Goal: Transaction & Acquisition: Purchase product/service

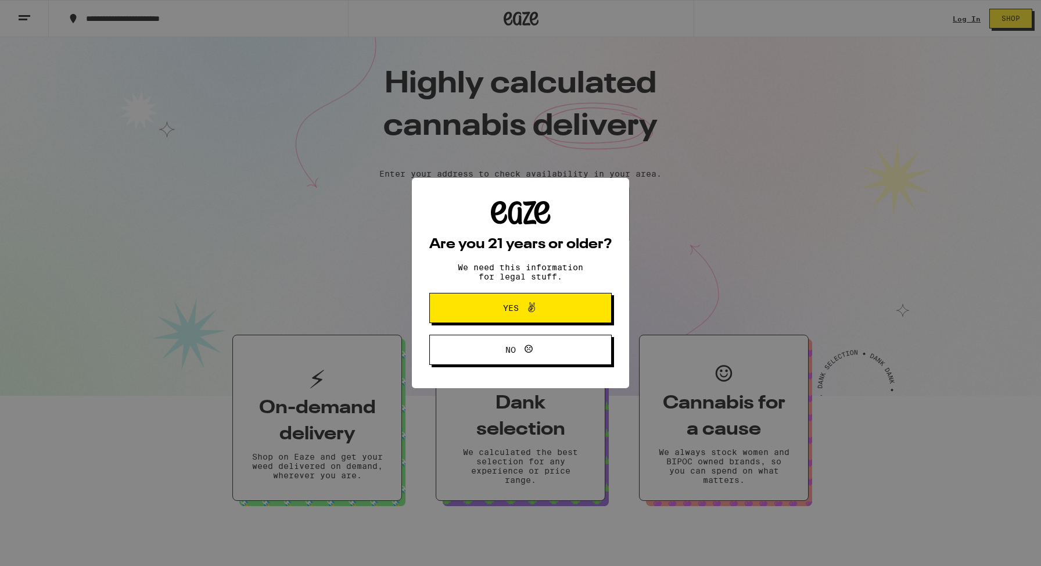
click at [523, 318] on button "Yes" at bounding box center [520, 308] width 182 height 30
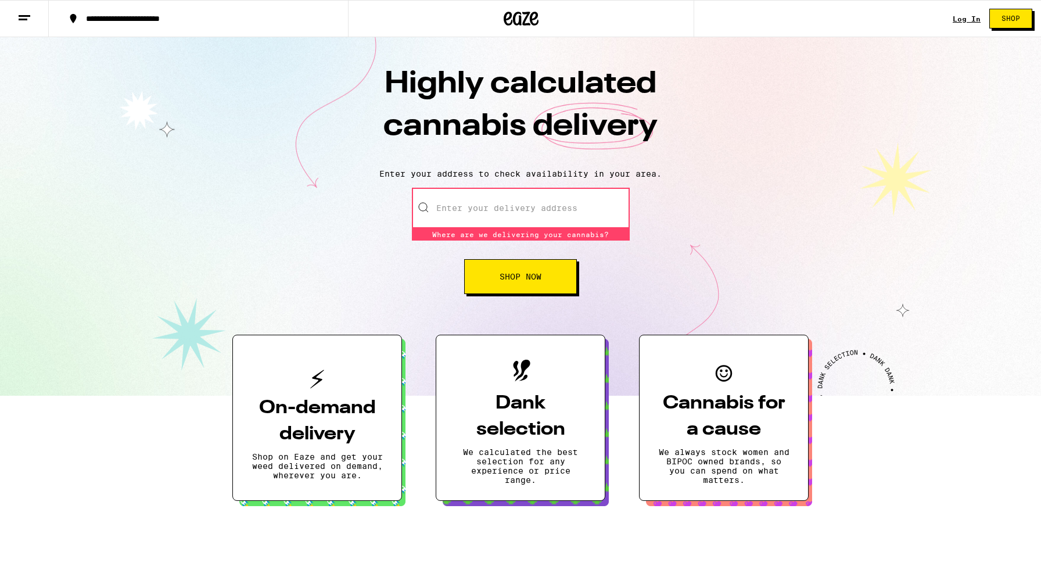
click at [547, 202] on input "Enter your delivery address" at bounding box center [521, 208] width 218 height 41
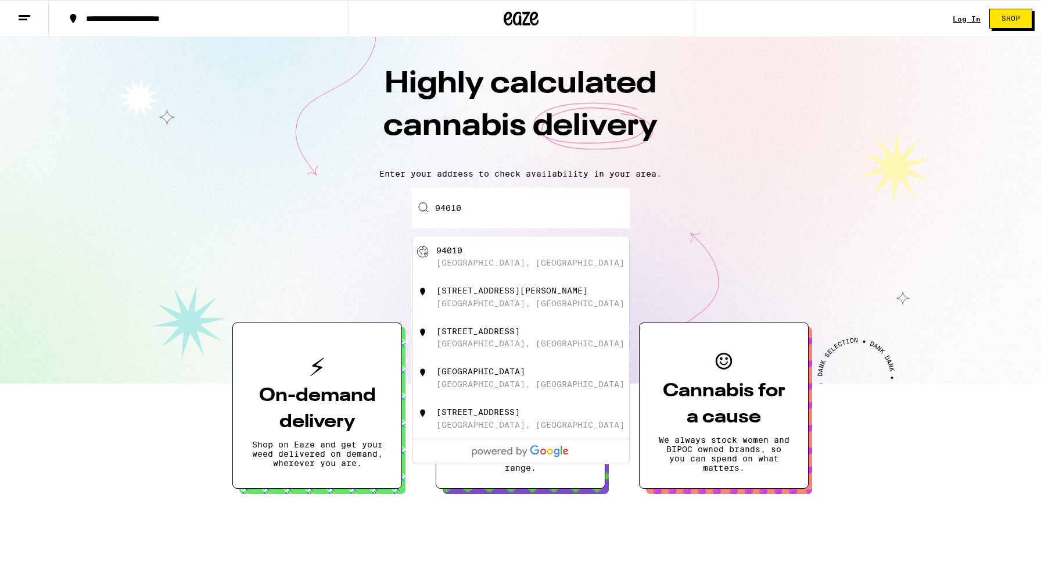
click at [554, 263] on div "[GEOGRAPHIC_DATA], [GEOGRAPHIC_DATA]" at bounding box center [539, 257] width 207 height 22
type input "[GEOGRAPHIC_DATA]"
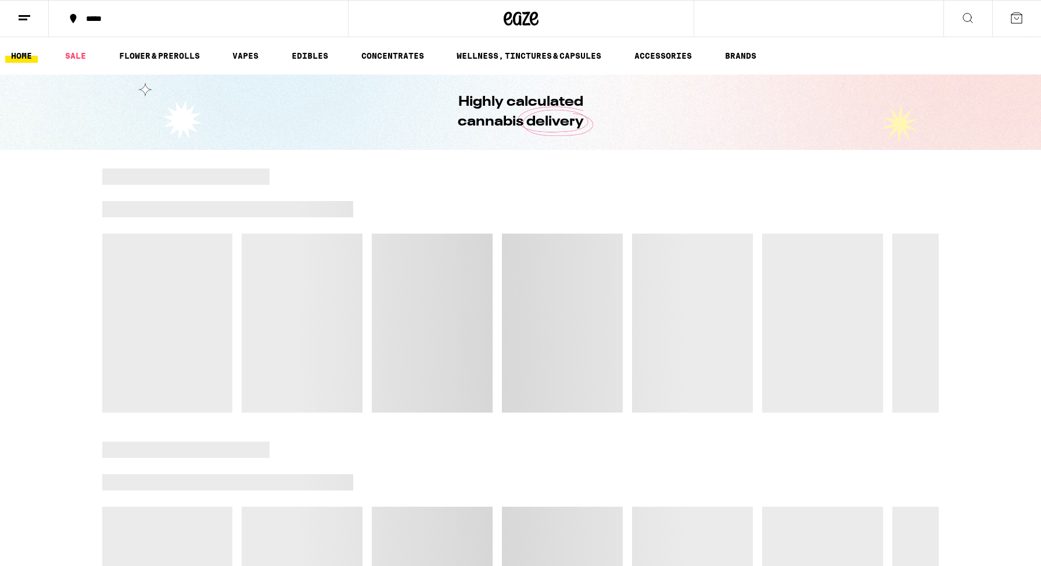
click at [523, 266] on div at bounding box center [520, 290] width 837 height 244
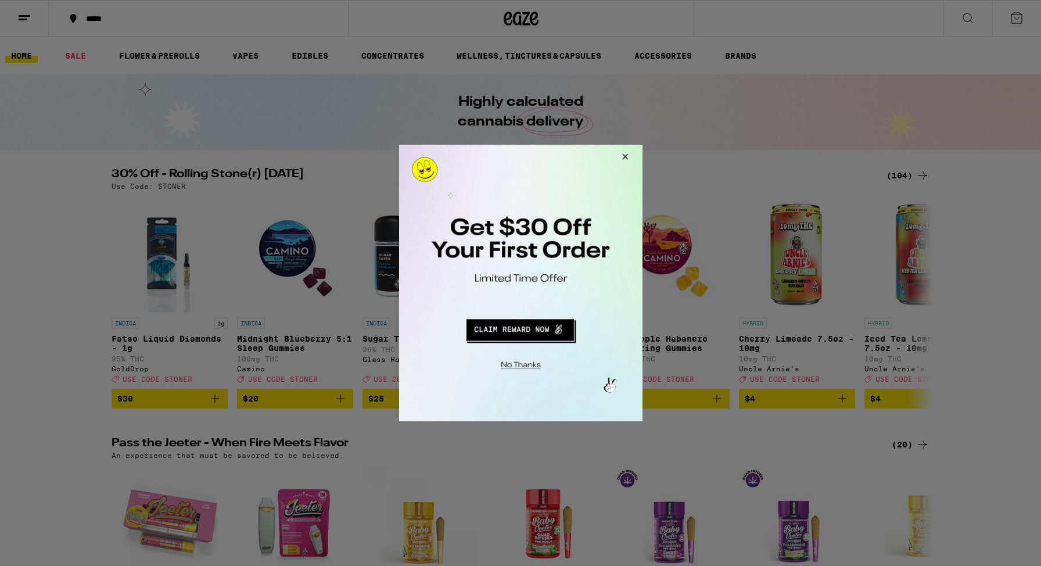
click at [630, 155] on button "Close Modal" at bounding box center [622, 159] width 31 height 28
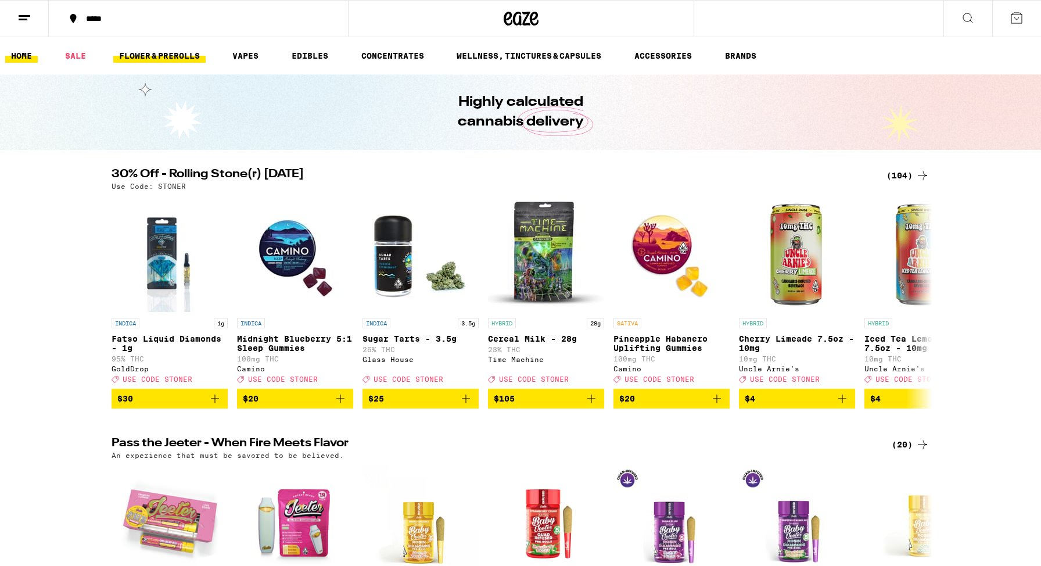
click at [178, 56] on link "FLOWER & PREROLLS" at bounding box center [159, 56] width 92 height 14
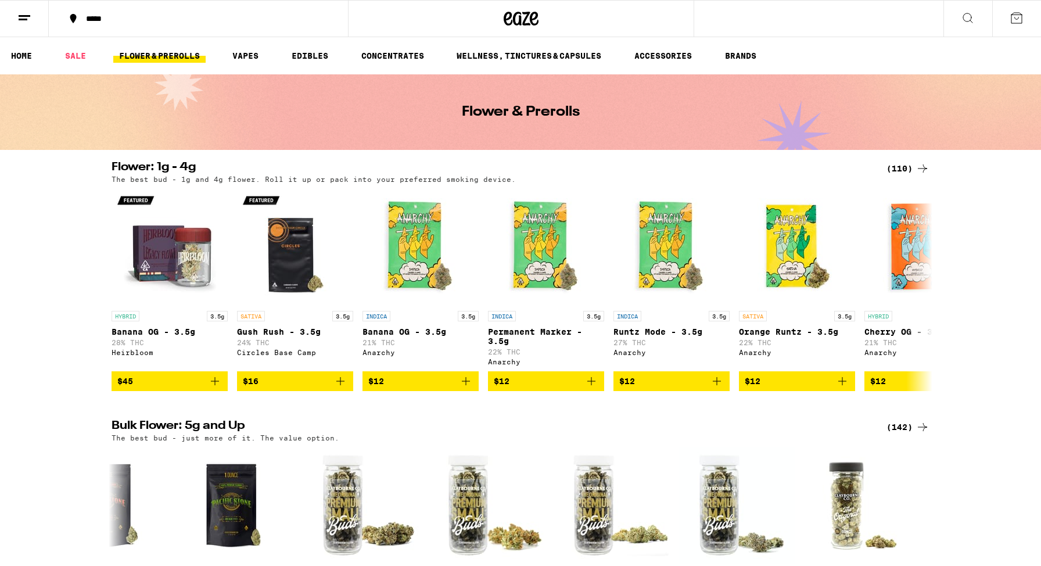
click at [22, 16] on line at bounding box center [25, 16] width 12 height 0
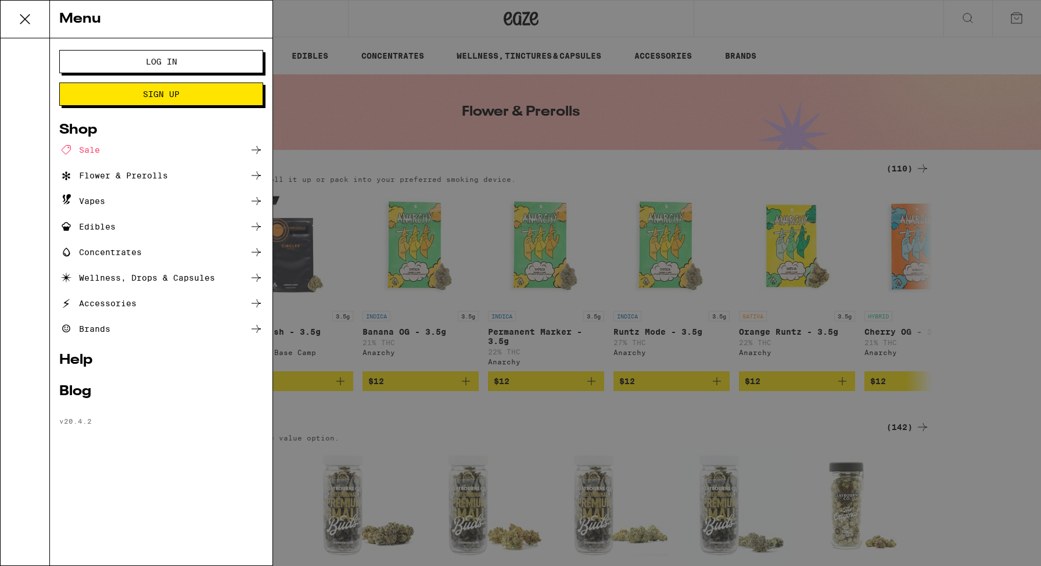
click at [188, 175] on div "Flower & Prerolls" at bounding box center [161, 175] width 204 height 14
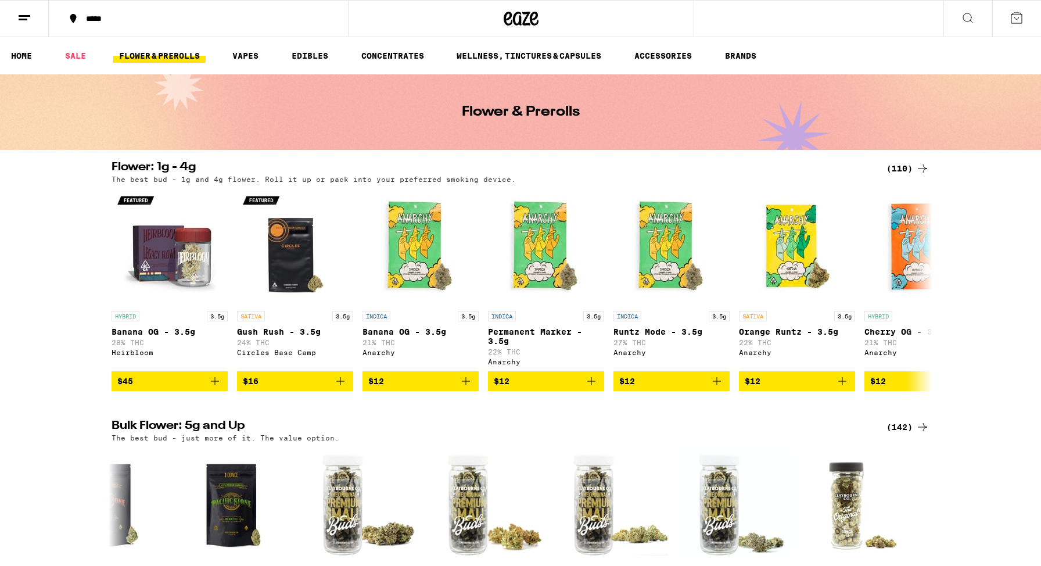
click at [912, 167] on div "(110)" at bounding box center [907, 168] width 43 height 14
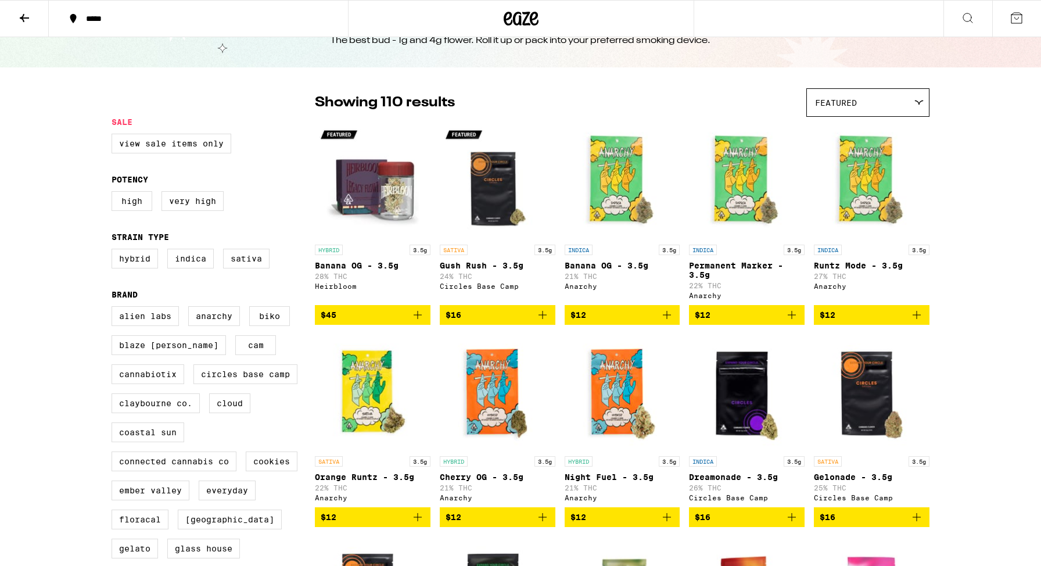
scroll to position [46, 0]
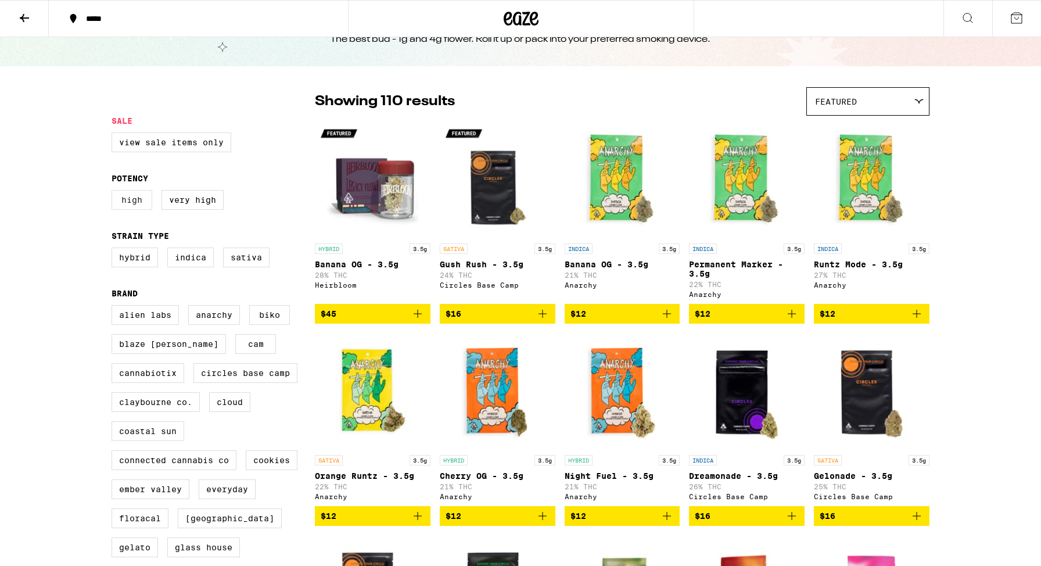
click at [134, 206] on label "High" at bounding box center [132, 200] width 41 height 20
click at [114, 192] on input "High" at bounding box center [114, 192] width 1 height 1
checkbox input "true"
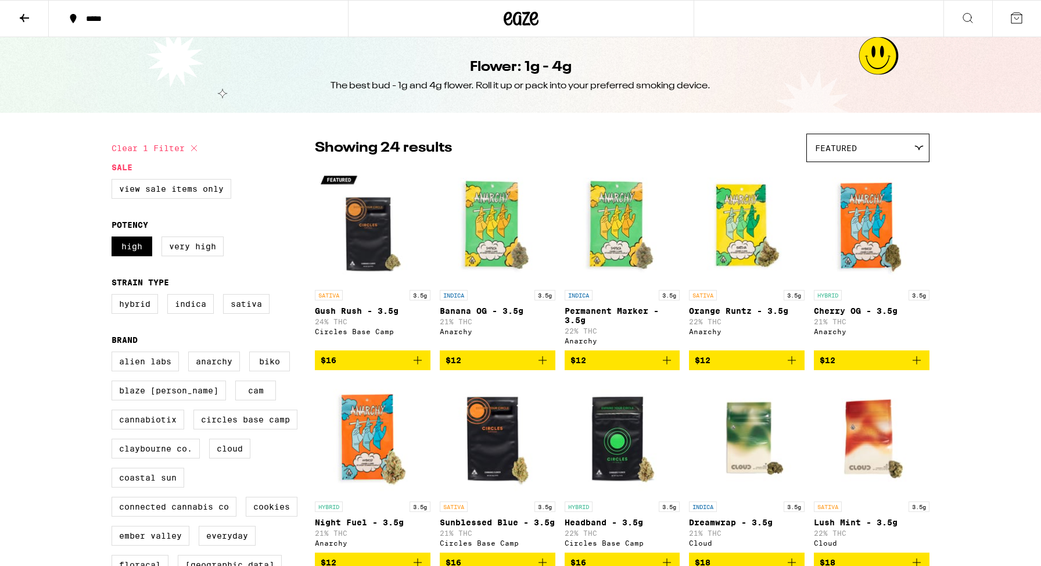
click at [978, 16] on button at bounding box center [967, 19] width 49 height 37
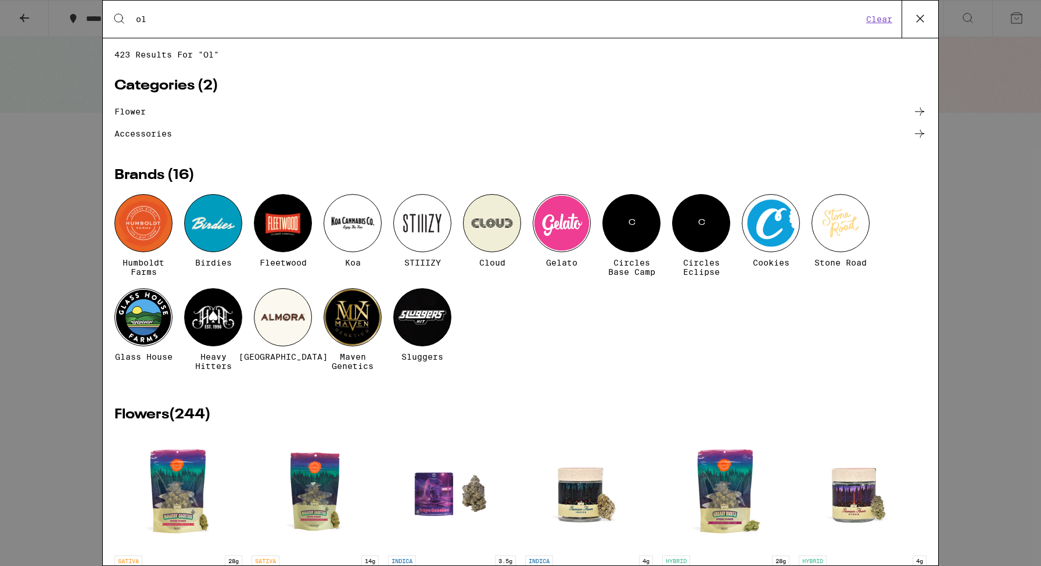
type input "o"
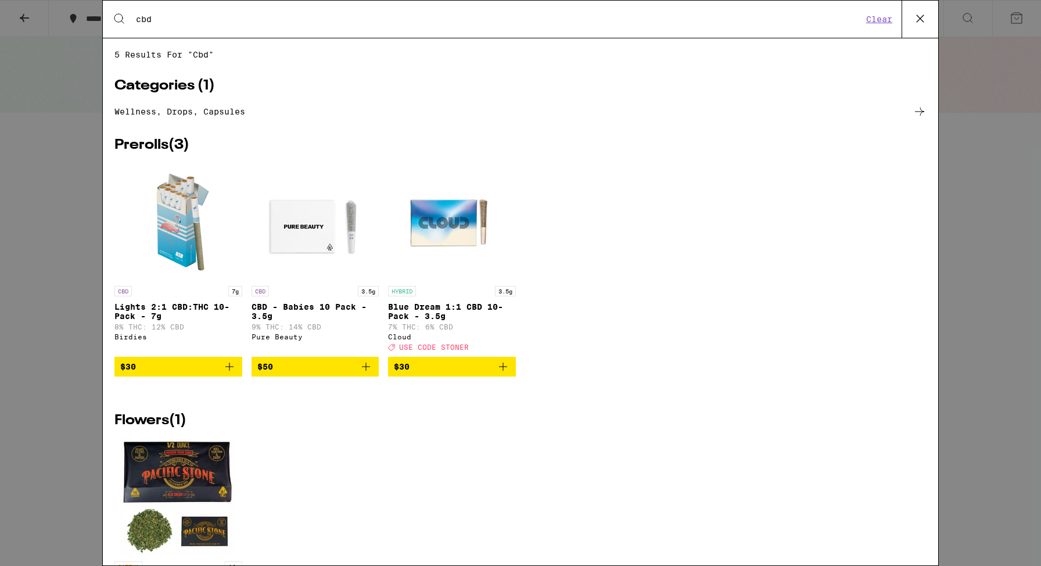
type input "cbd"
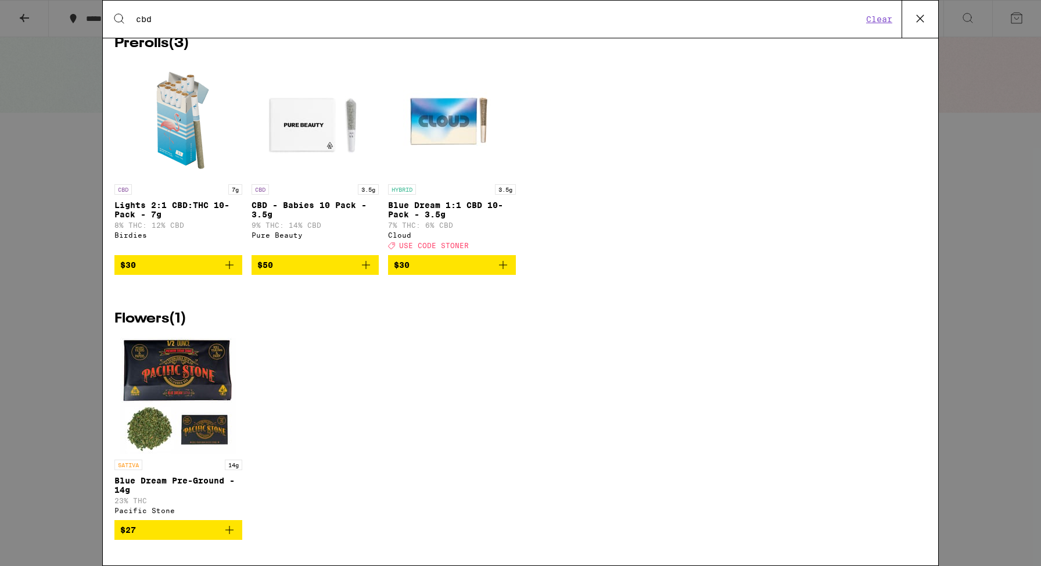
click at [180, 106] on img "Open page for Lights 2:1 CBD:THC 10-Pack - 7g from Birdies" at bounding box center [178, 120] width 116 height 116
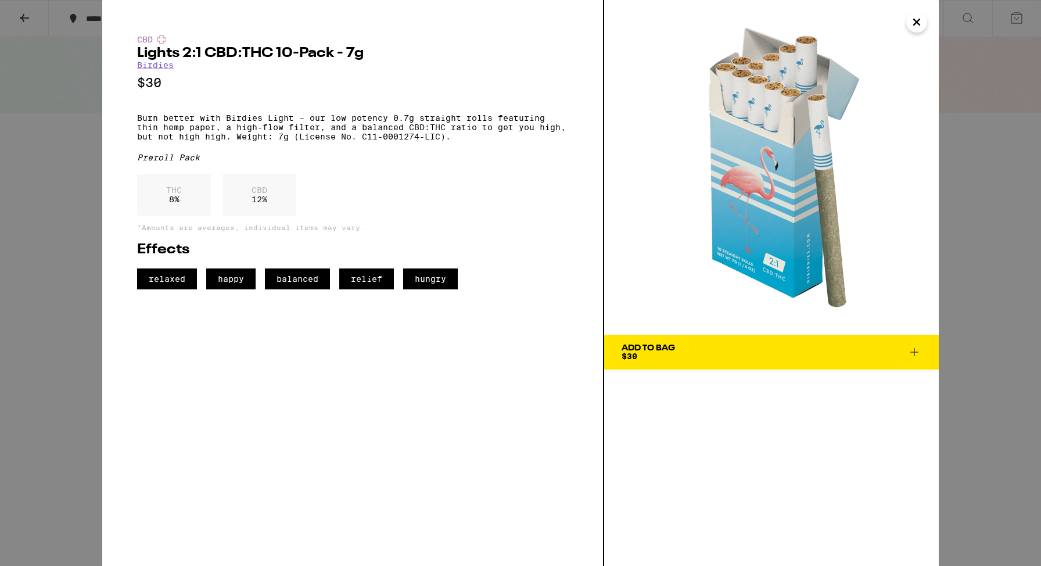
click at [175, 195] on p "THC" at bounding box center [174, 189] width 16 height 9
click at [918, 15] on icon "Close" at bounding box center [917, 21] width 14 height 17
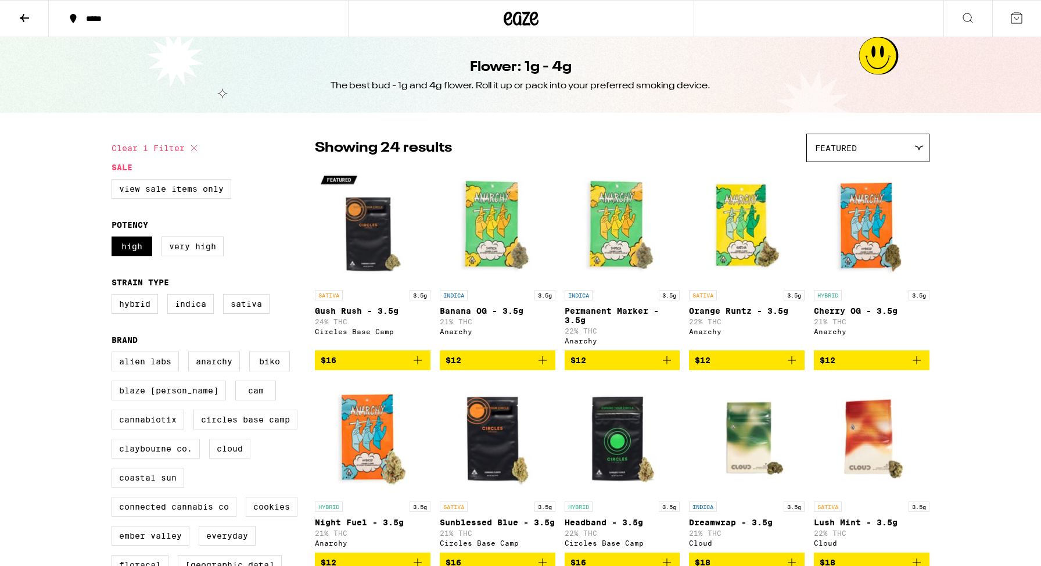
click at [191, 146] on icon at bounding box center [194, 148] width 14 height 14
checkbox input "false"
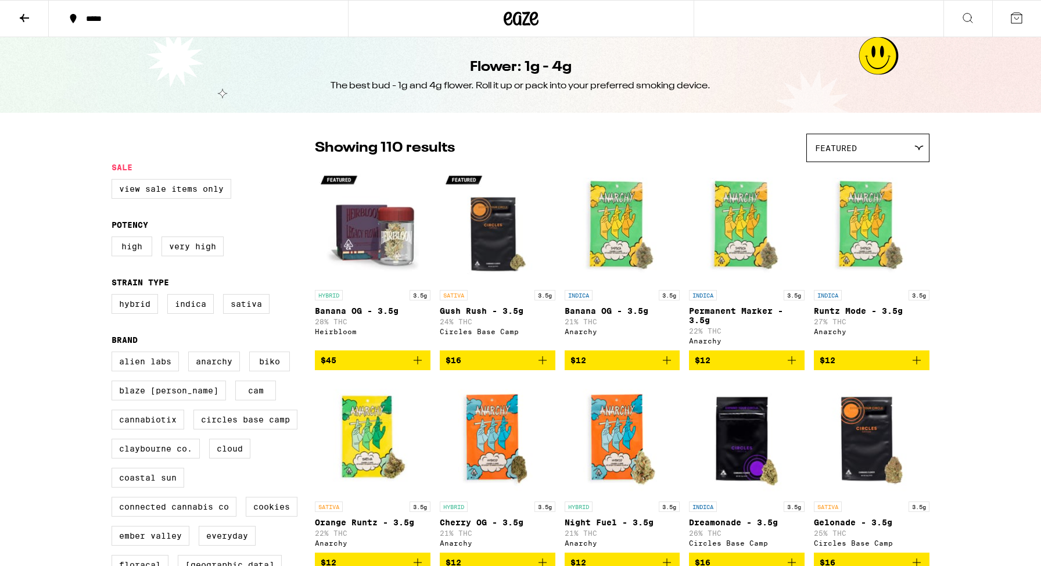
click at [33, 26] on button at bounding box center [24, 19] width 49 height 37
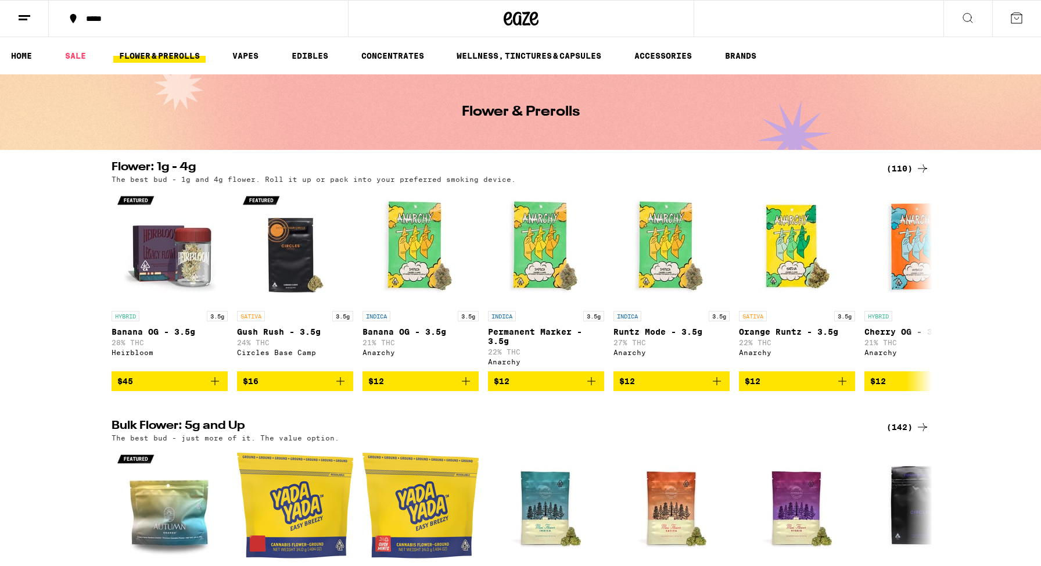
click at [966, 19] on icon at bounding box center [968, 18] width 14 height 14
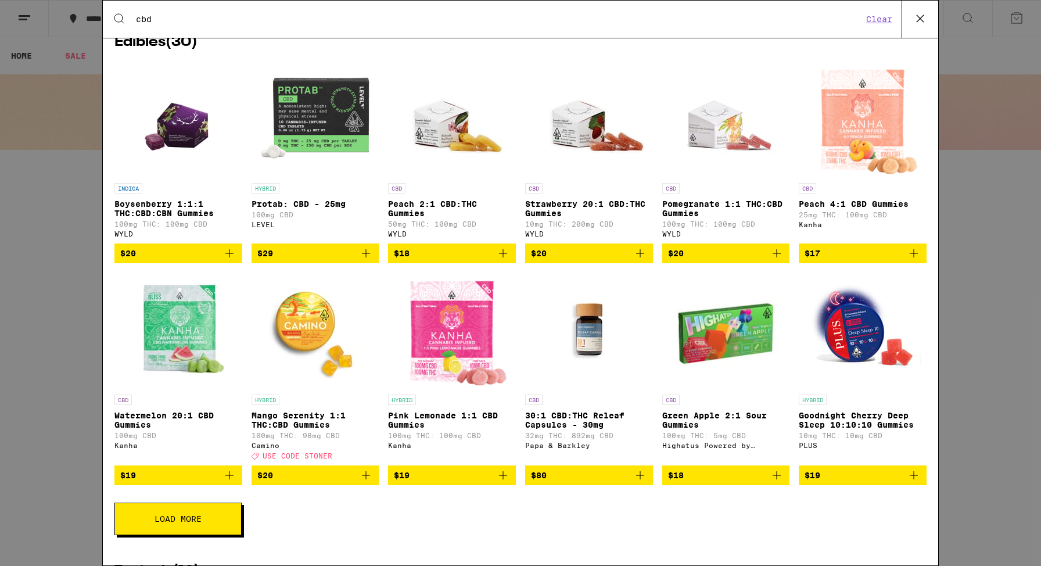
scroll to position [257, 0]
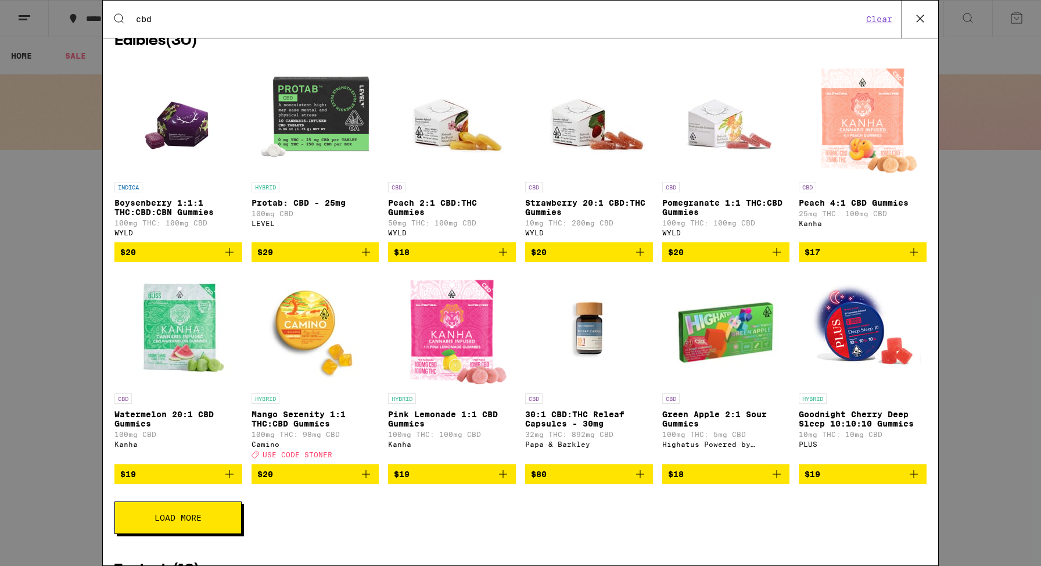
type input "cbd"
click at [213, 516] on button "Load More" at bounding box center [177, 517] width 127 height 33
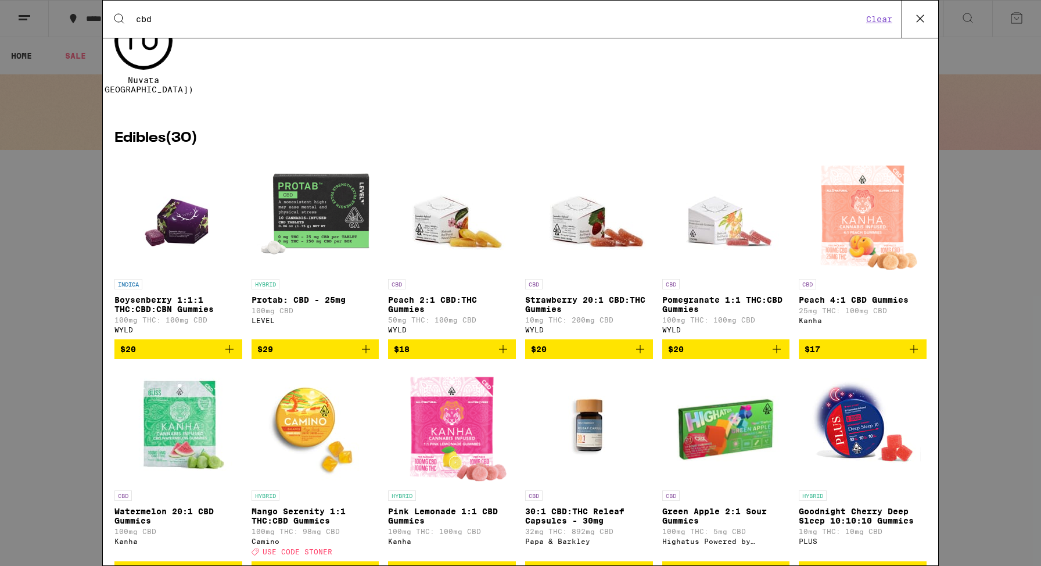
scroll to position [0, 0]
